Goal: Ask a question: Seek information or help from site administrators or community

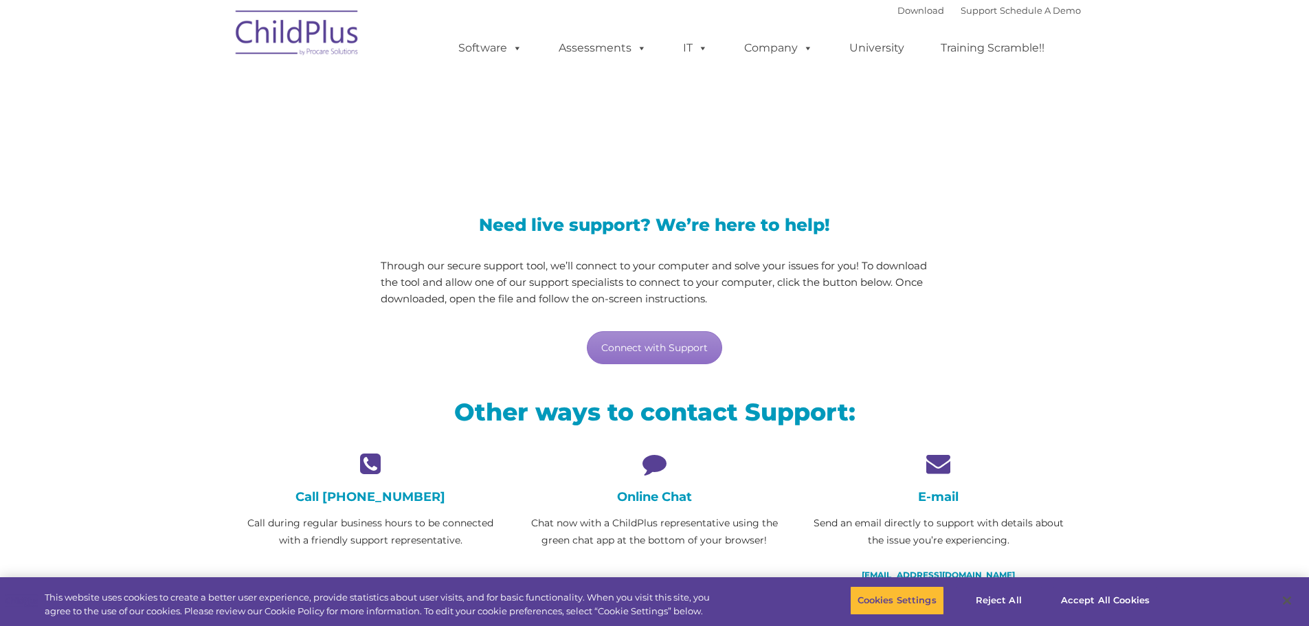
click at [628, 503] on h4 "Online Chat" at bounding box center [654, 496] width 263 height 15
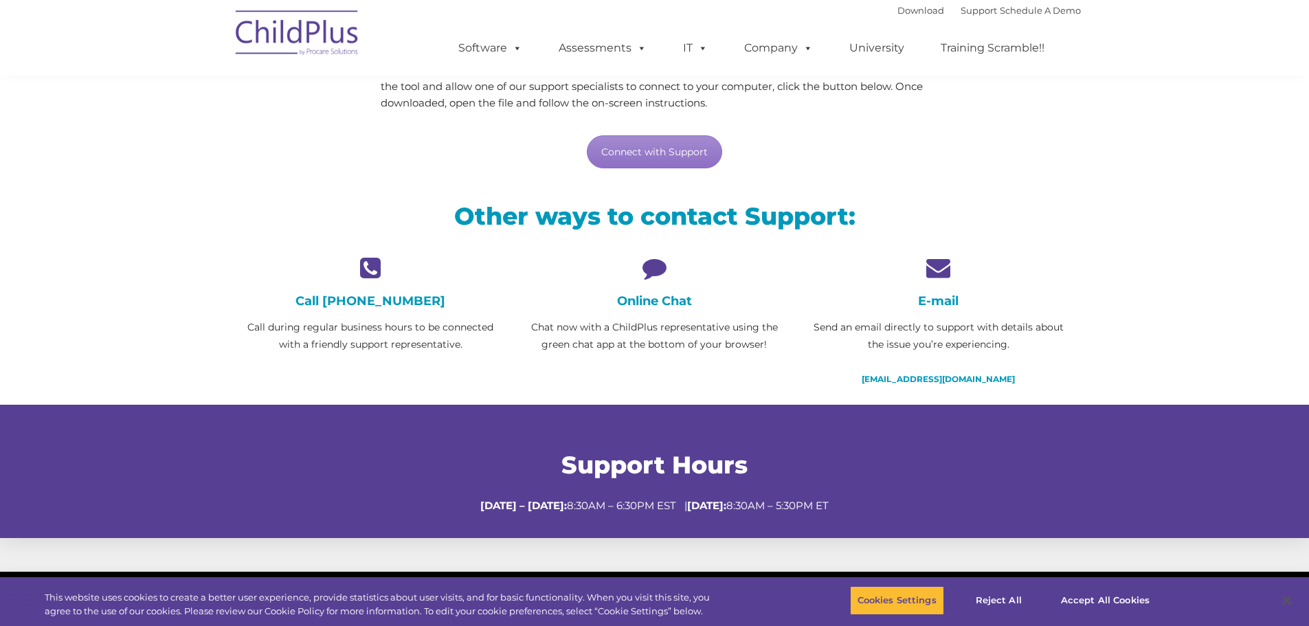
scroll to position [195, 0]
click at [1097, 599] on button "Accept All Cookies" at bounding box center [1106, 600] width 104 height 29
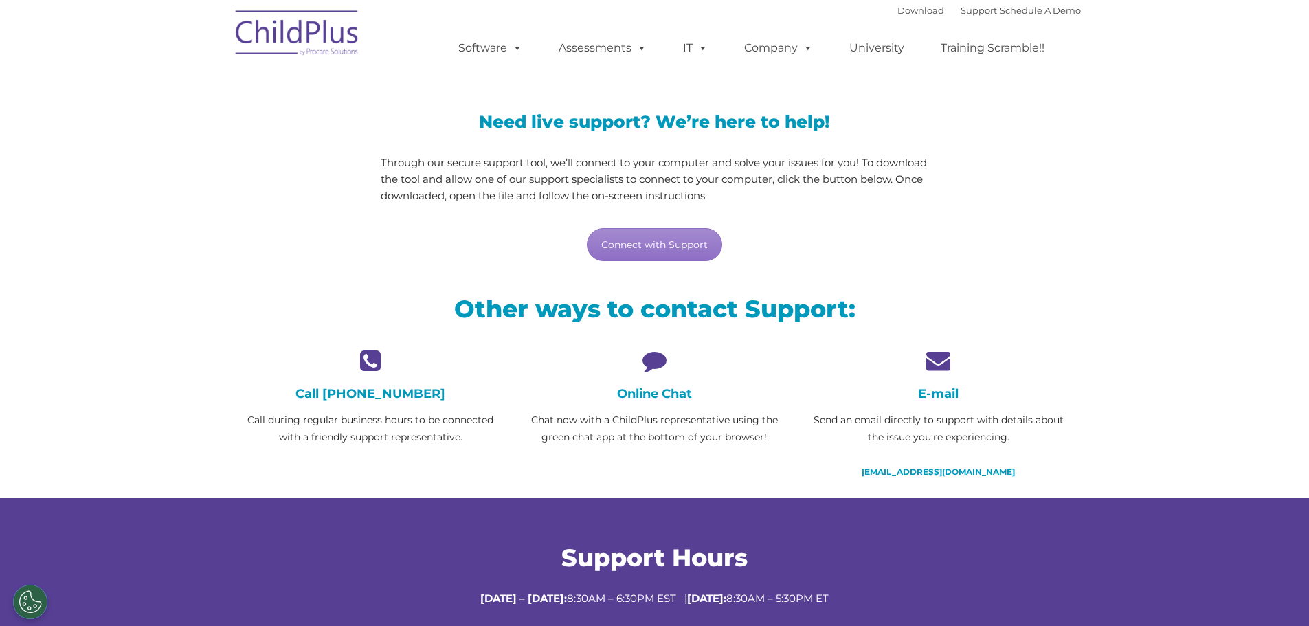
scroll to position [0, 0]
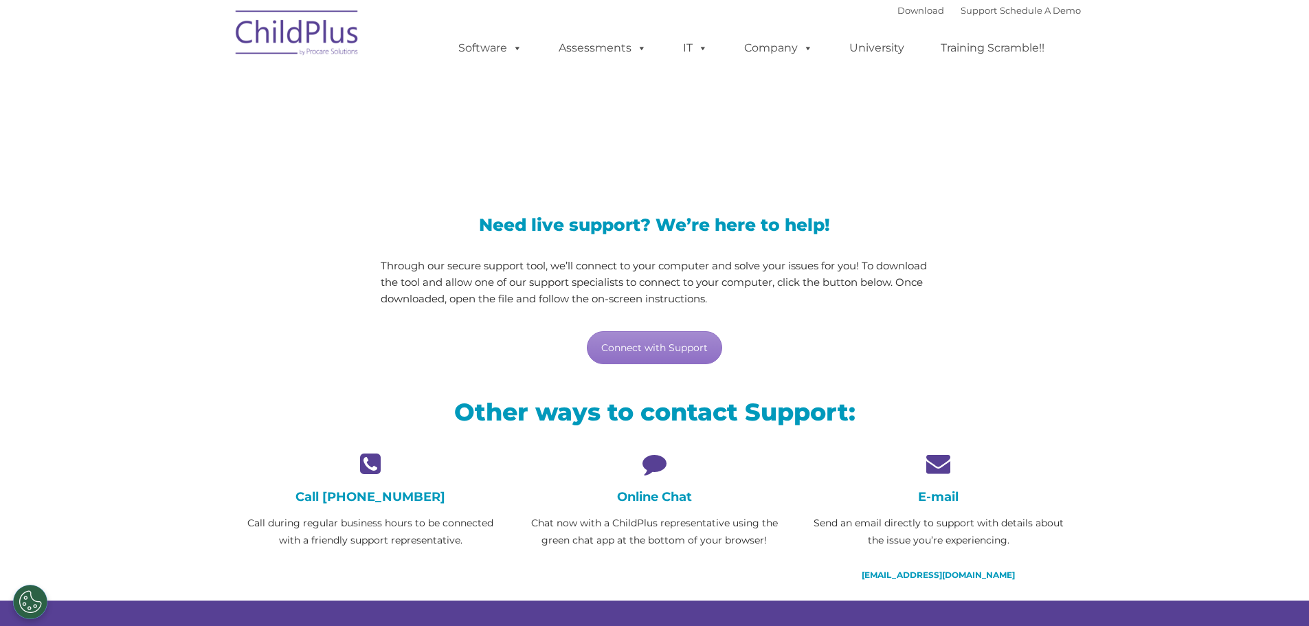
click at [653, 463] on icon at bounding box center [654, 464] width 263 height 24
click at [1103, 342] on section "LiveSupport with SplashTop Need live support? We’re here to help! Through our s…" at bounding box center [654, 367] width 1309 height 734
